Goal: Check status: Check status

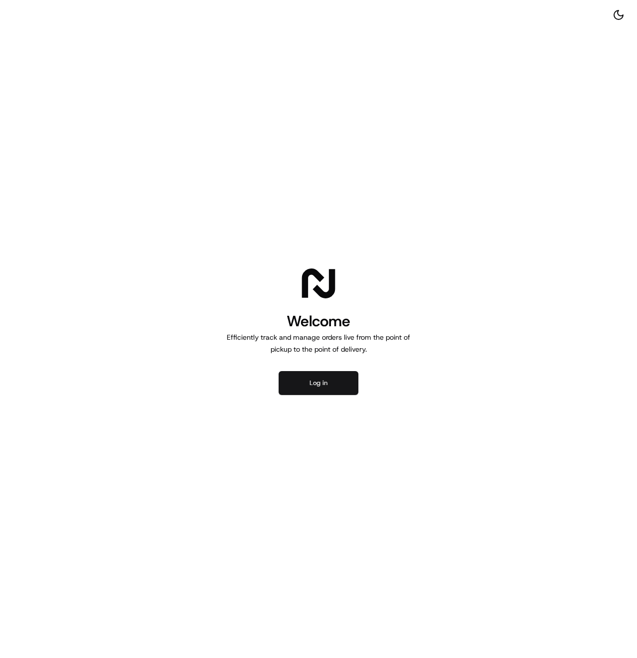
click at [331, 372] on button "Log in" at bounding box center [319, 383] width 80 height 24
